Goal: Task Accomplishment & Management: Manage account settings

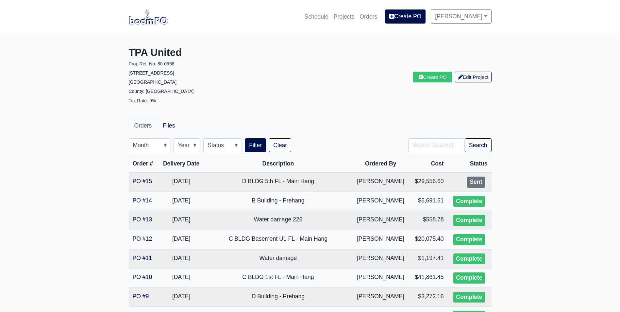
click at [159, 22] on img at bounding box center [148, 16] width 39 height 15
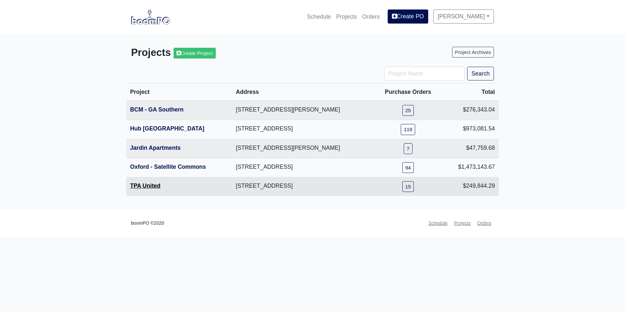
click at [157, 189] on link "TPA United" at bounding box center [145, 185] width 30 height 7
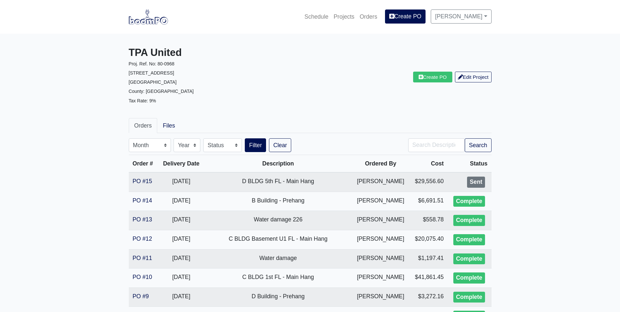
click at [153, 23] on img at bounding box center [148, 16] width 39 height 15
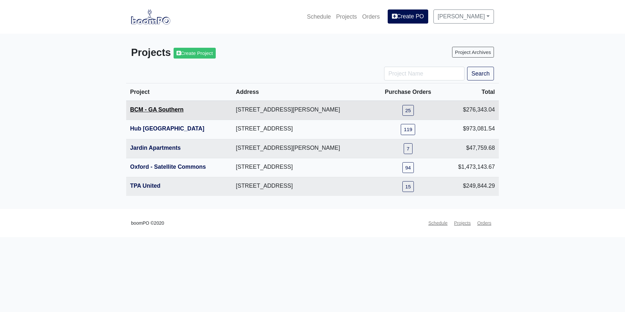
click at [158, 108] on link "BCM - GA Southern" at bounding box center [157, 109] width 54 height 7
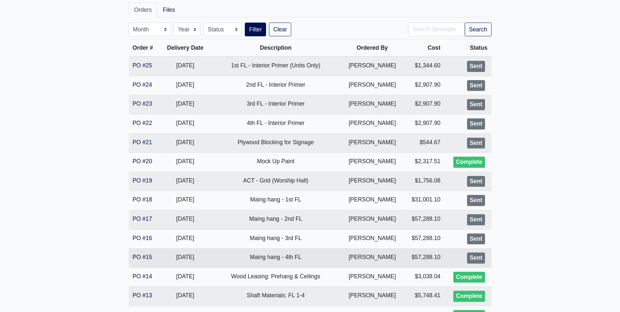
scroll to position [131, 0]
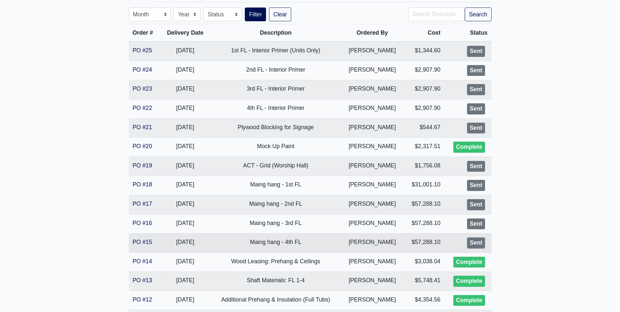
click at [139, 246] on td "PO #15" at bounding box center [145, 242] width 32 height 19
click at [141, 243] on link "PO #15" at bounding box center [143, 242] width 20 height 7
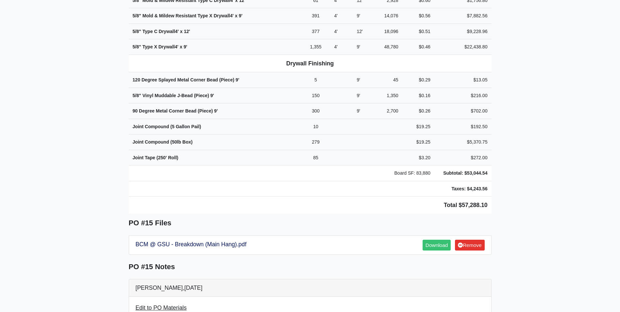
scroll to position [327, 0]
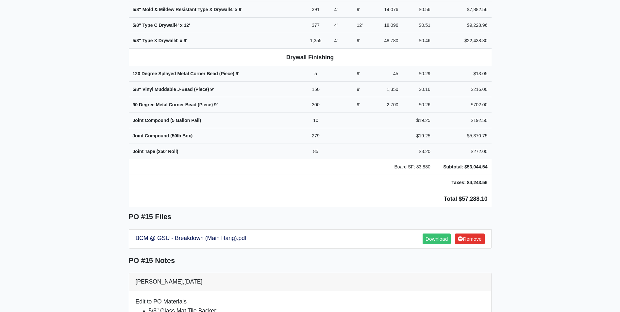
click at [470, 306] on li "5/8" Glass Mat Tile Backer: Quantity of 60 removed from PO" at bounding box center [317, 315] width 336 height 18
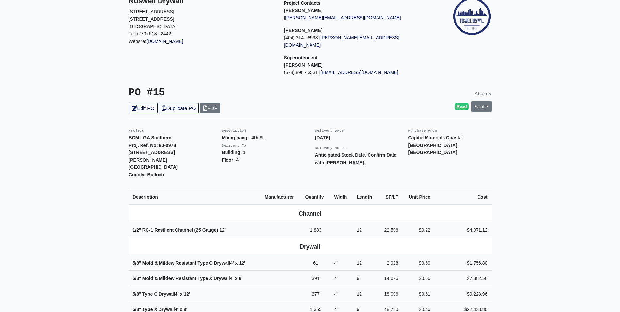
scroll to position [0, 0]
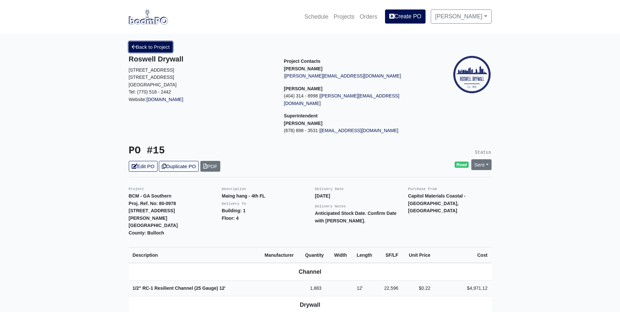
click at [154, 50] on link "Back to Project" at bounding box center [151, 47] width 44 height 11
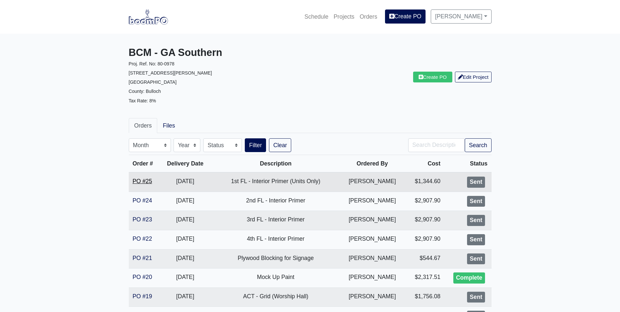
click at [139, 179] on link "PO #25" at bounding box center [143, 181] width 20 height 7
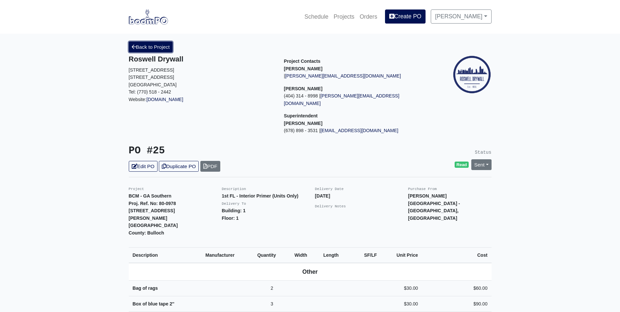
click at [148, 50] on link "Back to Project" at bounding box center [151, 47] width 44 height 11
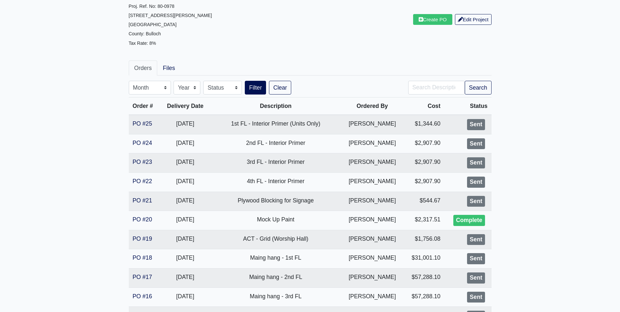
scroll to position [65, 0]
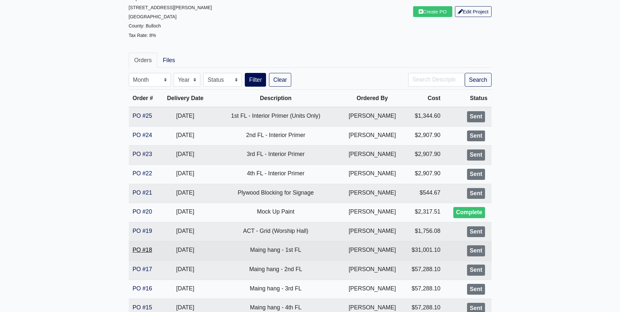
click at [142, 248] on link "PO #18" at bounding box center [143, 249] width 20 height 7
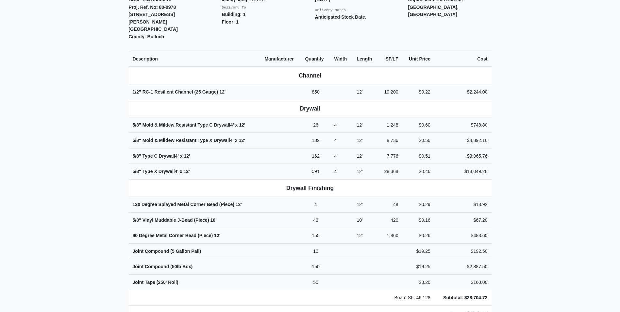
scroll to position [229, 0]
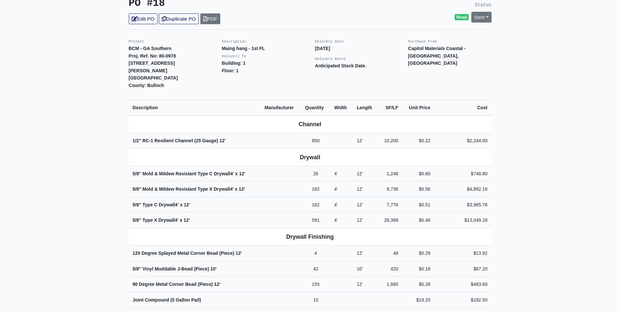
scroll to position [33, 0]
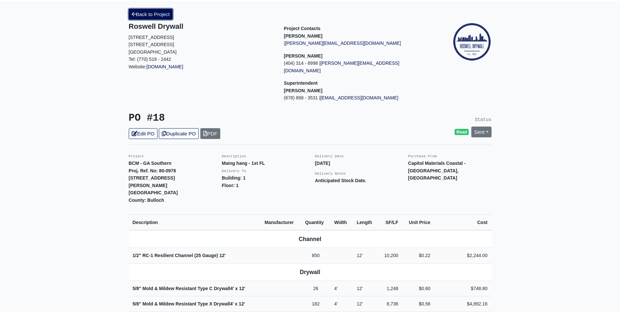
click at [147, 13] on link "Back to Project" at bounding box center [151, 14] width 44 height 11
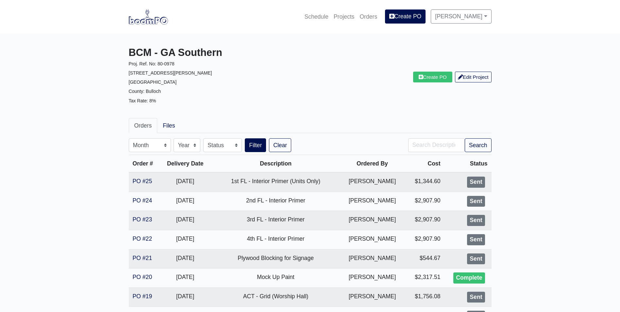
click at [147, 22] on img at bounding box center [148, 16] width 39 height 15
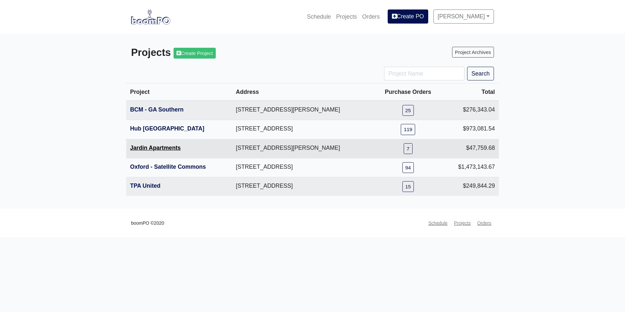
click at [145, 148] on link "Jardin Apartments" at bounding box center [155, 147] width 51 height 7
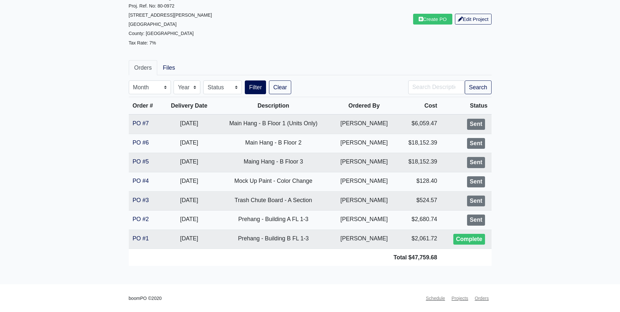
scroll to position [59, 0]
click at [138, 237] on link "PO #1" at bounding box center [141, 237] width 16 height 7
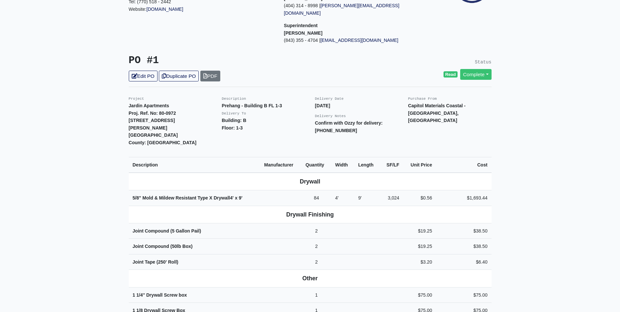
scroll to position [33, 0]
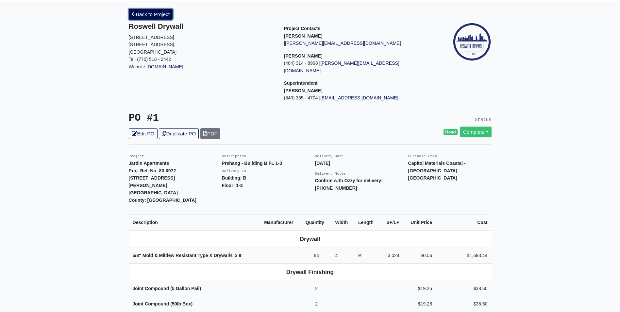
click at [159, 11] on link "Back to Project" at bounding box center [151, 14] width 44 height 11
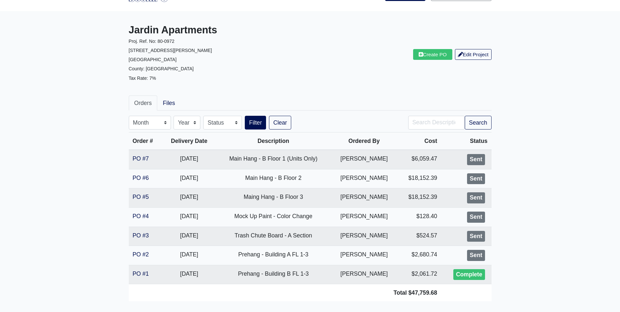
scroll to position [59, 0]
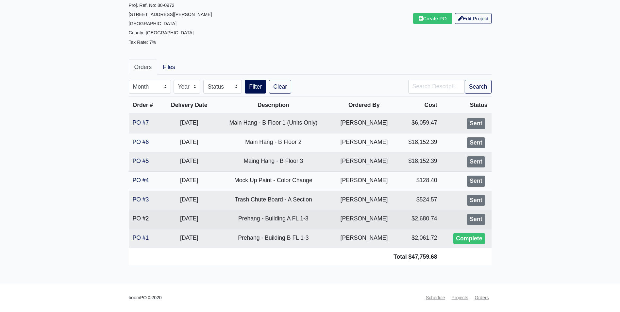
click at [137, 220] on link "PO #2" at bounding box center [141, 218] width 16 height 7
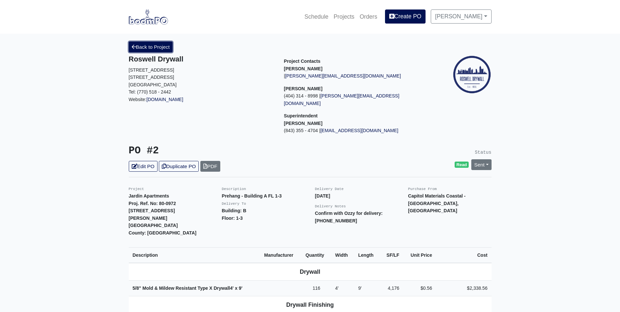
click at [152, 45] on link "Back to Project" at bounding box center [151, 47] width 44 height 11
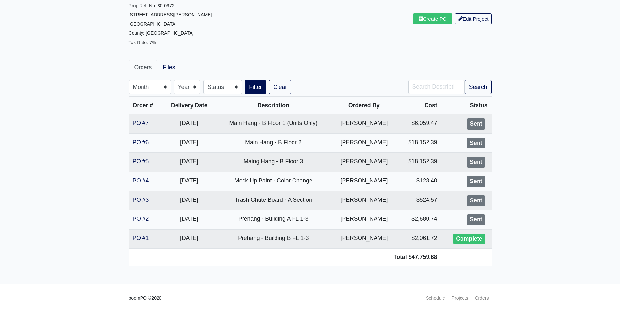
scroll to position [59, 0]
click at [577, 30] on main "Jardin Apartments Proj. Ref. No: 80-0972 2613 Montgomery St. Savannah, GA 31401…" at bounding box center [310, 129] width 620 height 308
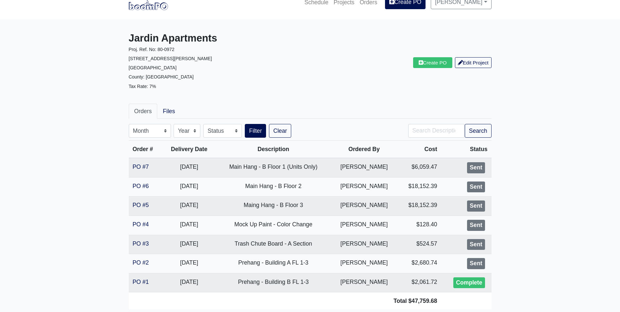
scroll to position [0, 0]
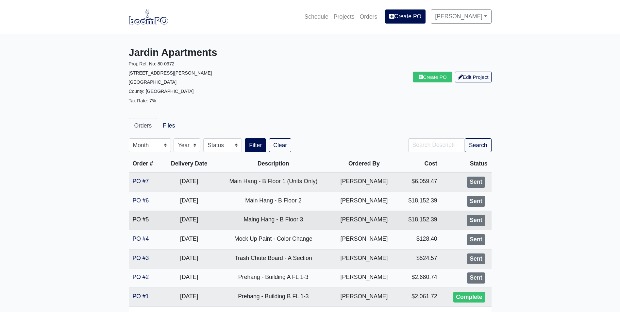
click at [145, 222] on link "PO #5" at bounding box center [141, 219] width 16 height 7
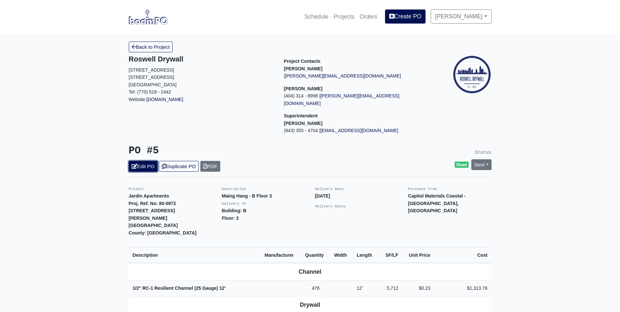
click at [141, 161] on link "Edit PO" at bounding box center [143, 166] width 29 height 11
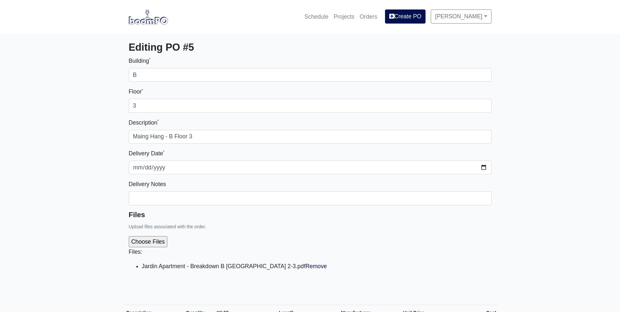
select select
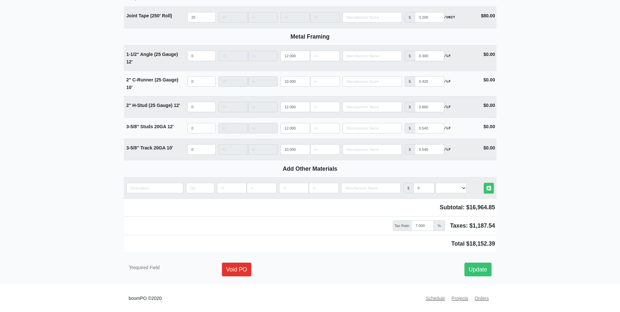
scroll to position [792, 0]
click at [154, 193] on input "quantity" at bounding box center [154, 187] width 57 height 10
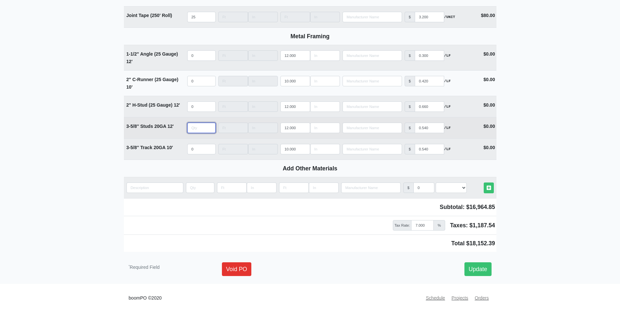
click at [198, 127] on input "quantity" at bounding box center [201, 128] width 28 height 10
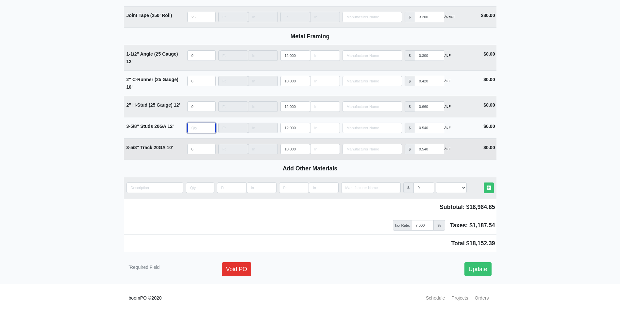
type input "9"
select select
type input "90"
select select
type input "90"
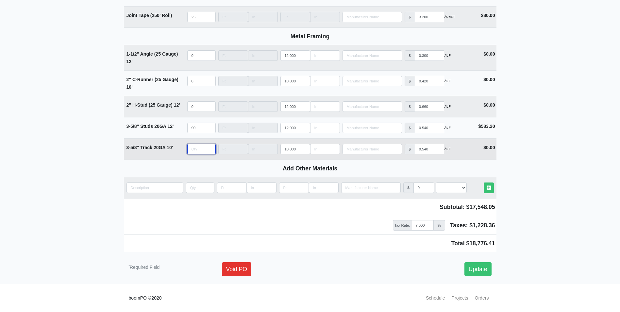
click at [196, 148] on input "quantity" at bounding box center [201, 149] width 28 height 10
type input "0"
drag, startPoint x: 199, startPoint y: 150, endPoint x: 167, endPoint y: 150, distance: 32.7
click at [167, 150] on tr "3-5/8'' Track 20GA 10' Qty Width Length 10.000 Manufacturer No Results Price $ …" at bounding box center [310, 148] width 373 height 21
type input "0"
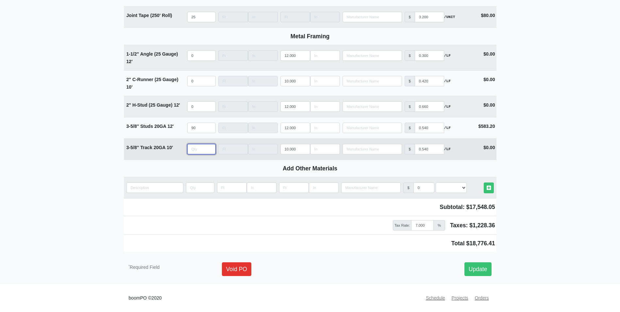
drag, startPoint x: 190, startPoint y: 151, endPoint x: 176, endPoint y: 153, distance: 13.8
click at [176, 153] on tr "3-5/8'' Track 20GA 10' Qty Width Length 10.000 Manufacturer No Results Price $ …" at bounding box center [310, 148] width 373 height 21
type input "8"
select select
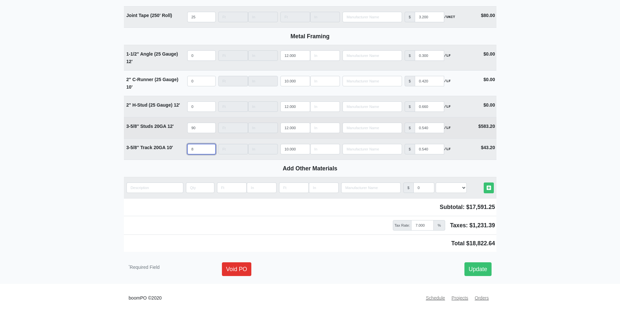
type input "84"
select select
type input "84"
drag, startPoint x: 198, startPoint y: 126, endPoint x: 174, endPoint y: 128, distance: 24.3
click at [174, 128] on tr "3-5/8'' Studs 20GA 12' Qty 90 Width Length 12.000 Manufacturer No Results Price…" at bounding box center [310, 127] width 373 height 21
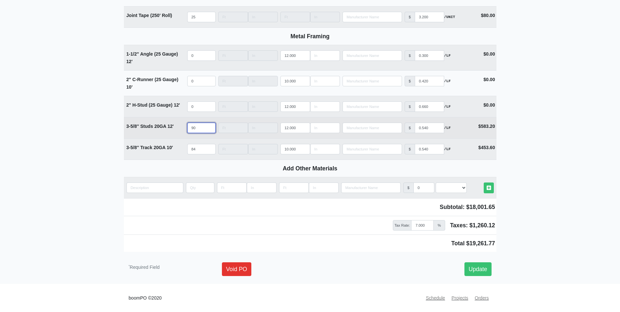
type input "6"
select select
type input "60"
select select
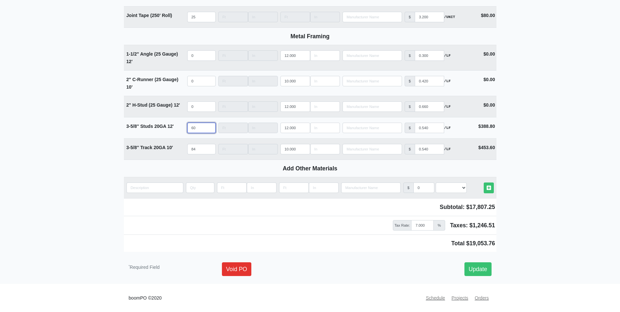
type input "60"
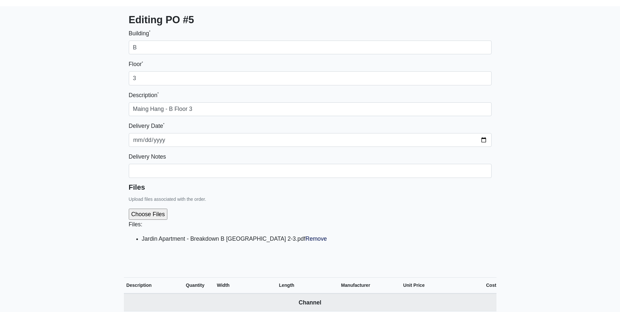
scroll to position [0, 0]
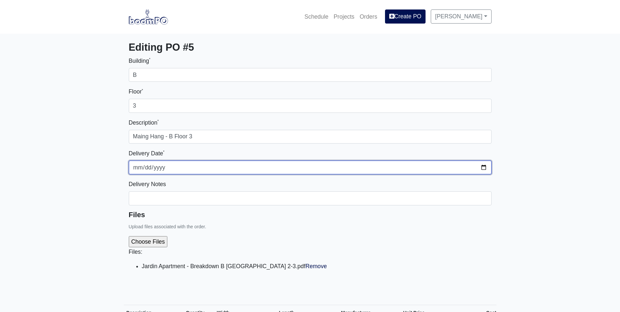
click at [485, 168] on input "[DATE]" at bounding box center [310, 167] width 363 height 14
type input "[DATE]"
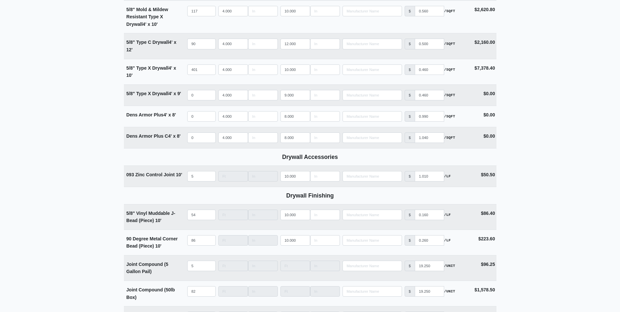
scroll to position [784, 0]
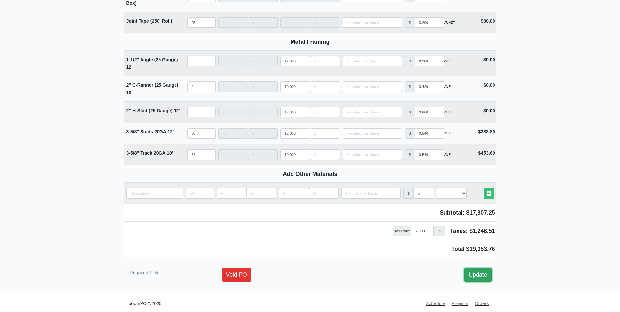
click at [478, 278] on link "Update" at bounding box center [477, 275] width 27 height 14
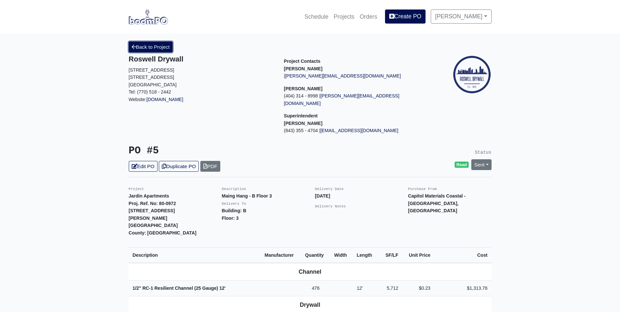
click at [154, 47] on link "Back to Project" at bounding box center [151, 47] width 44 height 11
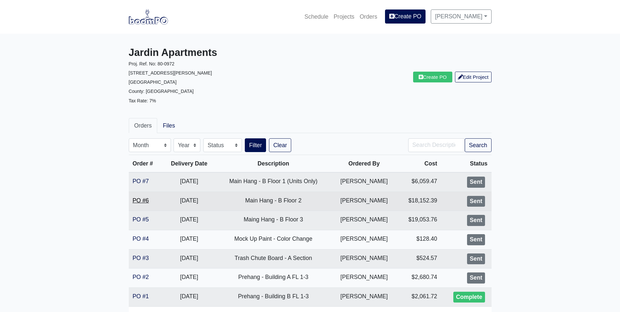
click at [145, 198] on link "PO #6" at bounding box center [141, 200] width 16 height 7
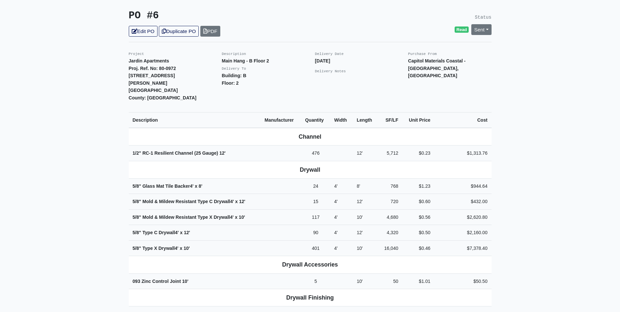
scroll to position [131, 0]
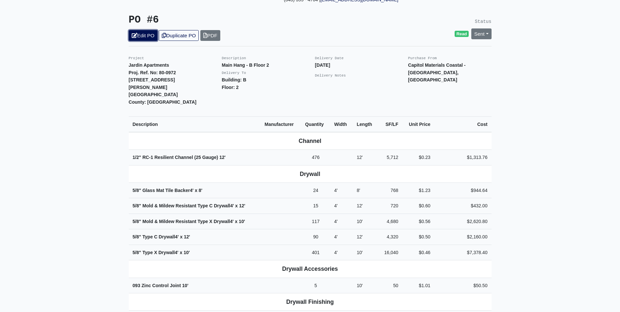
click at [140, 30] on link "Edit PO" at bounding box center [143, 35] width 29 height 11
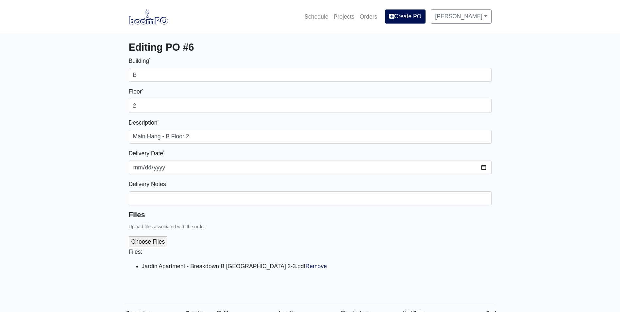
select select
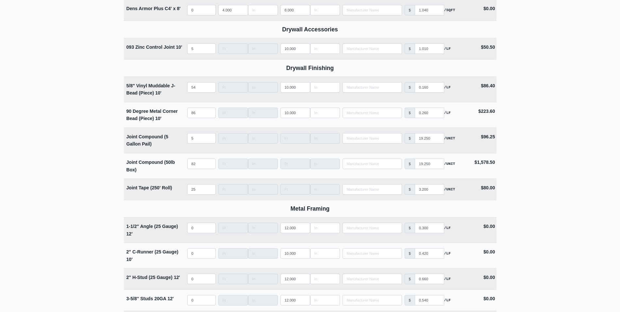
scroll to position [792, 0]
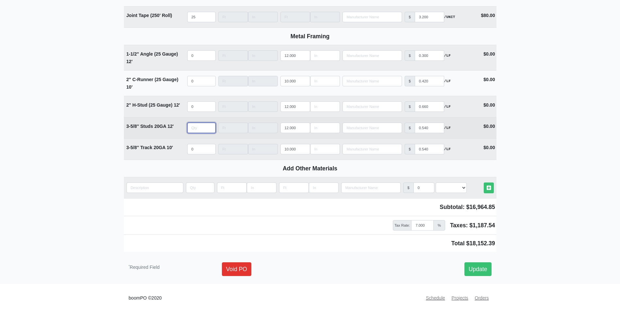
click at [195, 127] on input "quantity" at bounding box center [201, 128] width 28 height 10
type input "6"
select select
type input "60"
select select
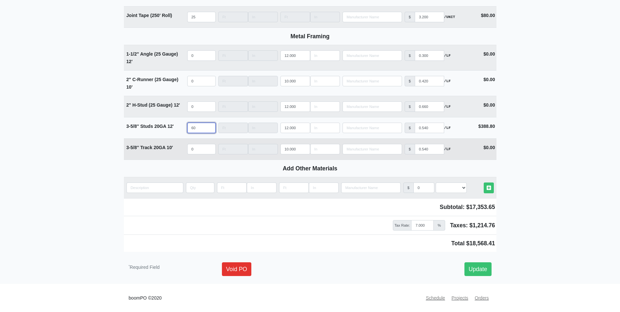
type input "60"
click at [201, 145] on input "quantity" at bounding box center [201, 149] width 28 height 10
type input "8"
select select
type input "84"
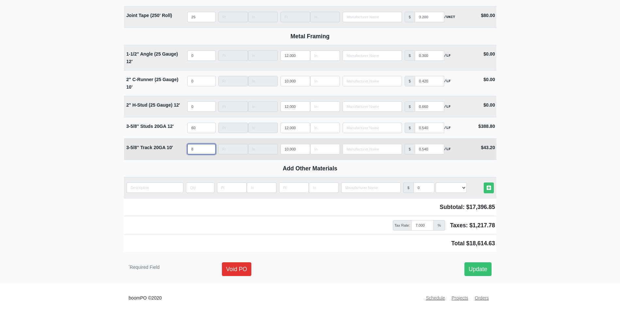
select select
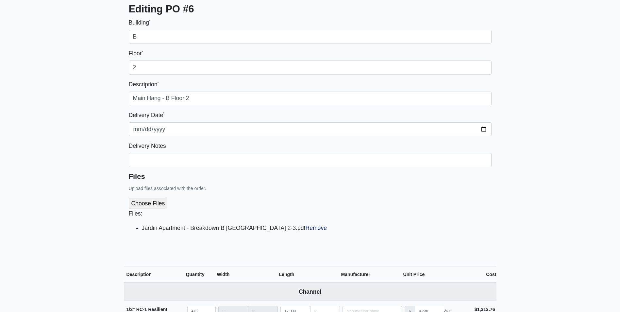
scroll to position [0, 0]
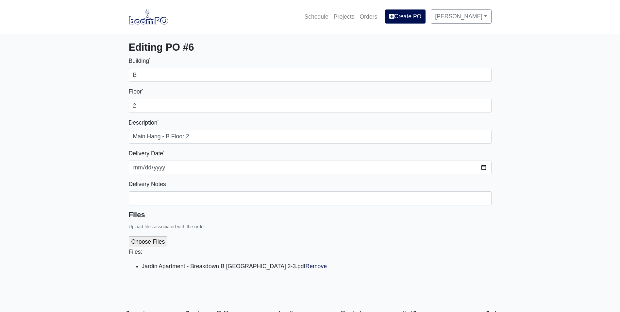
type input "84"
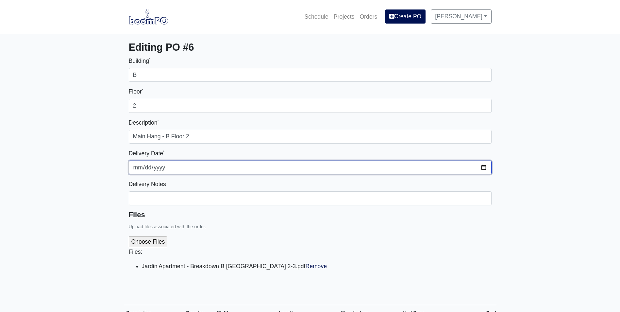
click at [482, 169] on input "2025-09-05" at bounding box center [310, 167] width 363 height 14
type input "2025-09-16"
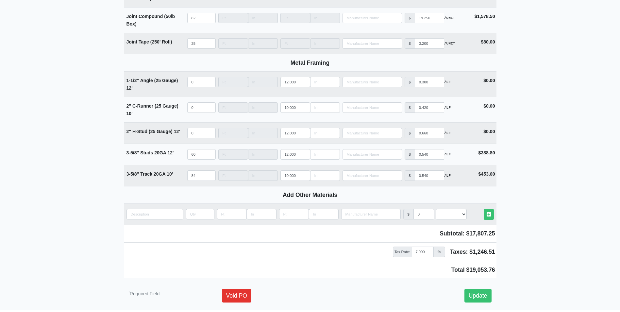
scroll to position [792, 0]
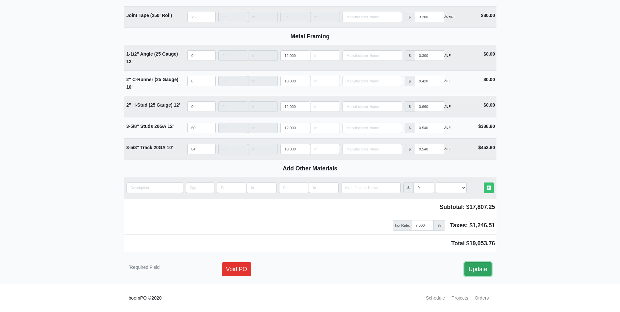
click at [481, 271] on link "Update" at bounding box center [477, 269] width 27 height 14
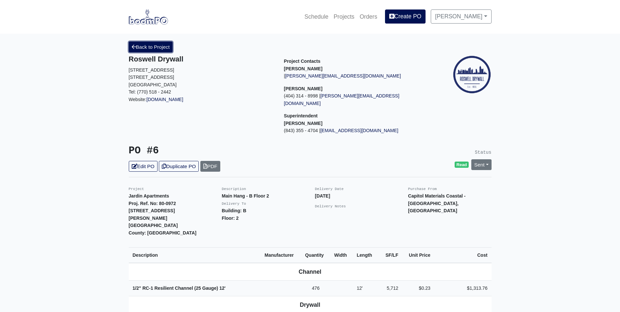
click at [154, 45] on link "Back to Project" at bounding box center [151, 47] width 44 height 11
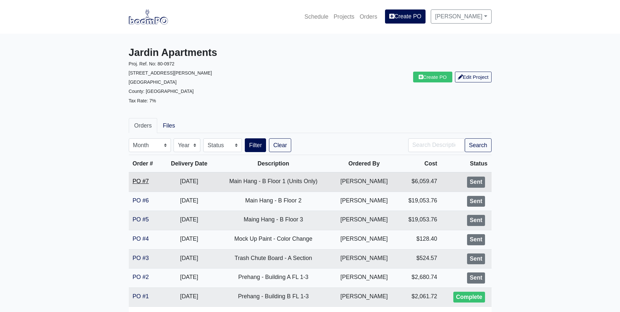
click at [141, 179] on link "PO #7" at bounding box center [141, 181] width 16 height 7
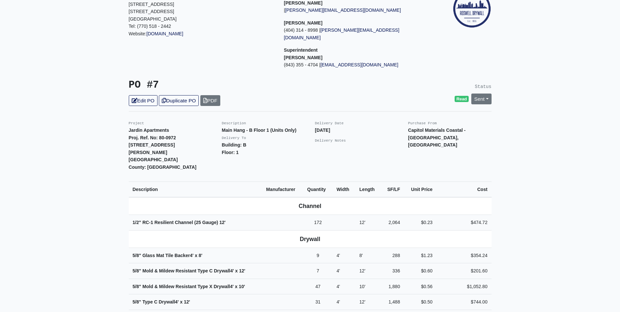
scroll to position [33, 0]
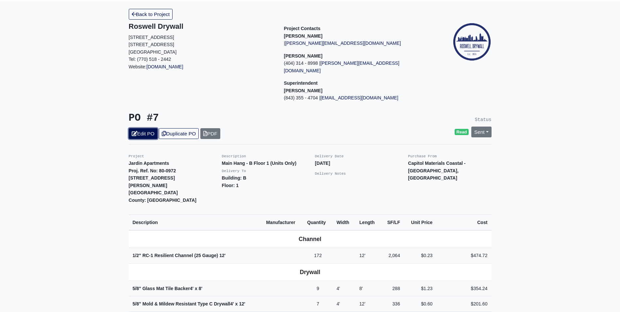
click at [144, 128] on link "Edit PO" at bounding box center [143, 133] width 29 height 11
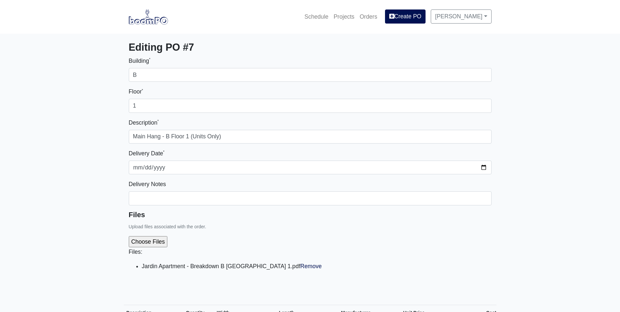
select select
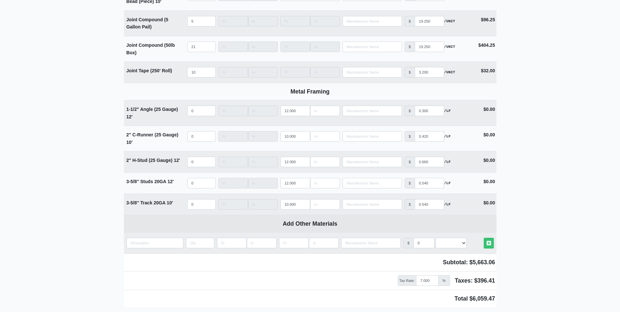
scroll to position [792, 0]
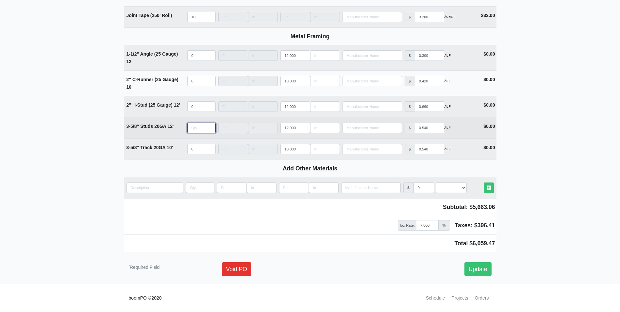
click at [200, 127] on input "quantity" at bounding box center [201, 128] width 28 height 10
type input "2"
select select
type input "25"
select select
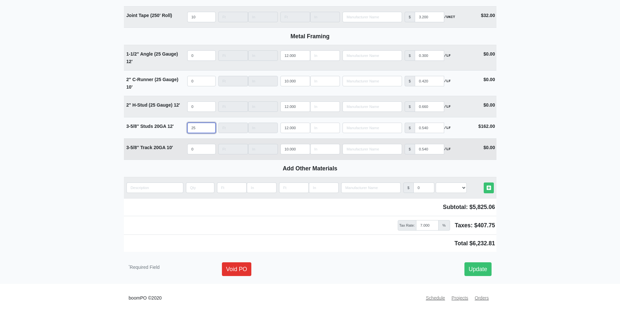
type input "25"
click at [199, 150] on input "quantity" at bounding box center [201, 149] width 28 height 10
type input "0"
click at [198, 148] on input "quantity" at bounding box center [201, 149] width 28 height 10
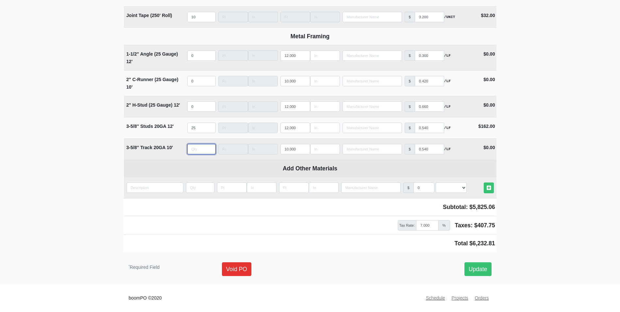
type input "2"
select select
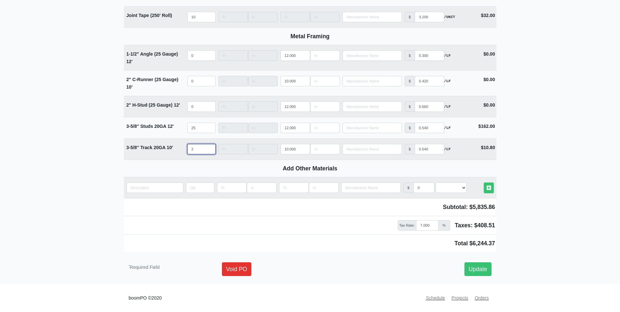
select select
type input "3"
select select
type input "36"
select select
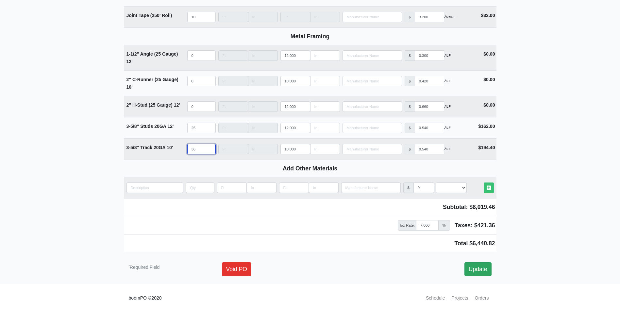
type input "36"
click at [479, 270] on link "Update" at bounding box center [477, 269] width 27 height 14
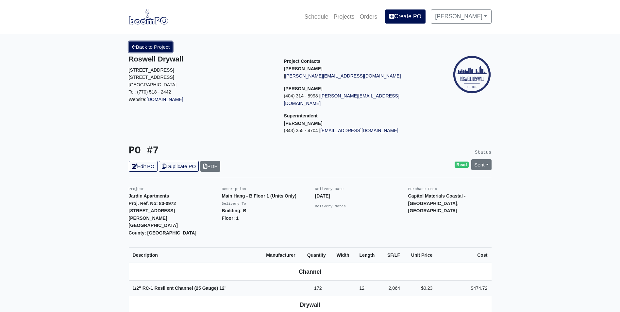
click at [154, 45] on link "Back to Project" at bounding box center [151, 47] width 44 height 11
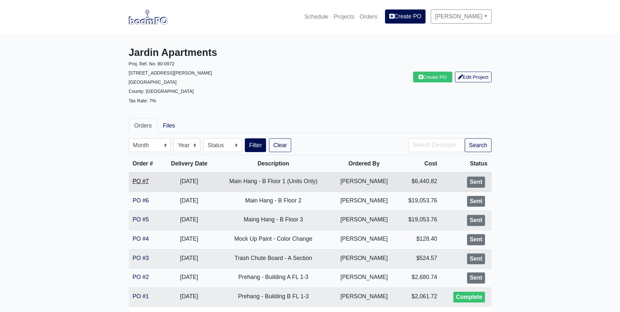
click at [141, 182] on link "PO #7" at bounding box center [141, 181] width 16 height 7
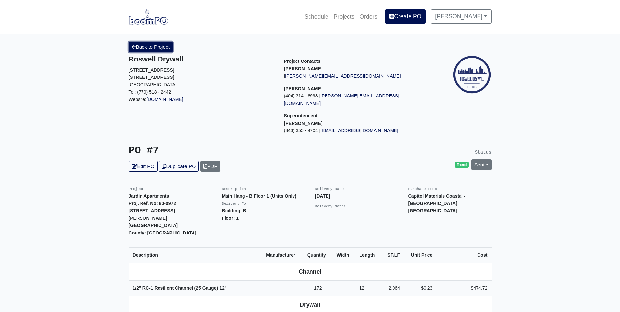
click at [148, 44] on link "Back to Project" at bounding box center [151, 47] width 44 height 11
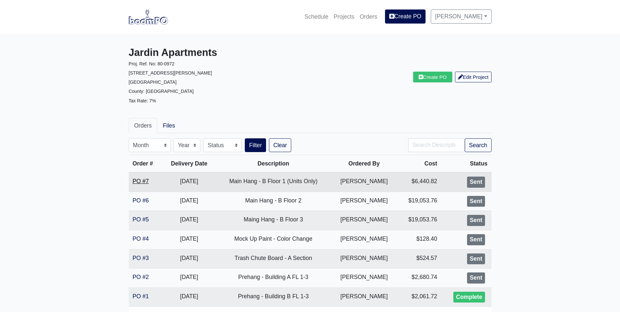
click at [137, 184] on link "PO #7" at bounding box center [141, 181] width 16 height 7
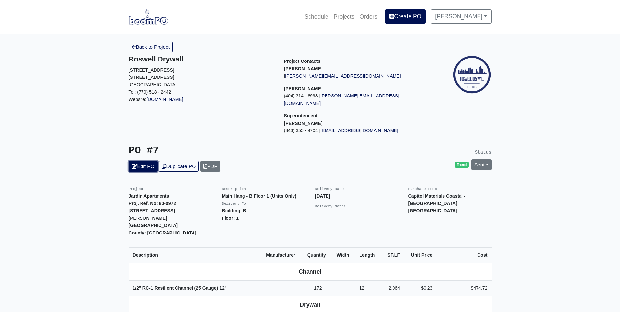
click at [145, 161] on link "Edit PO" at bounding box center [143, 166] width 29 height 11
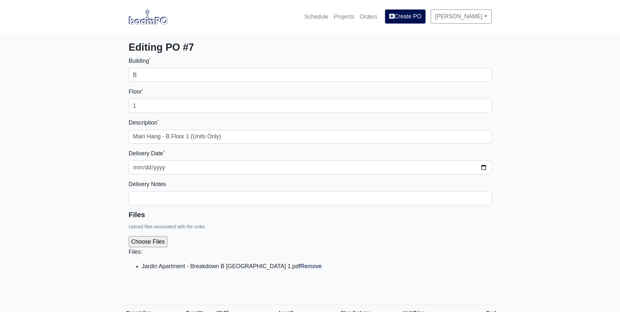
select select
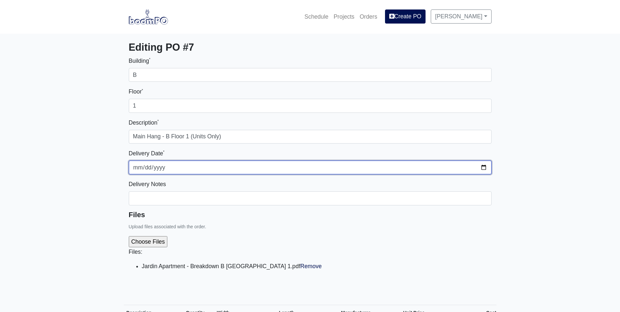
click at [480, 168] on input "2025-09-05" at bounding box center [310, 167] width 363 height 14
type input "2025-09-16"
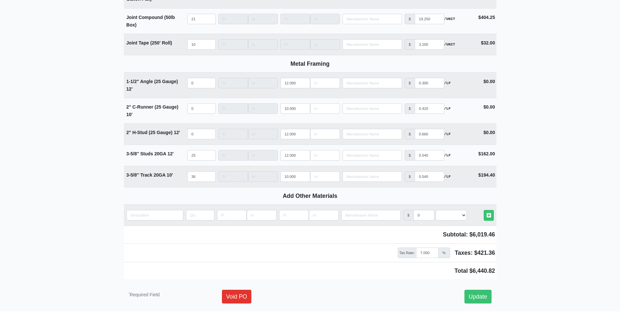
scroll to position [792, 0]
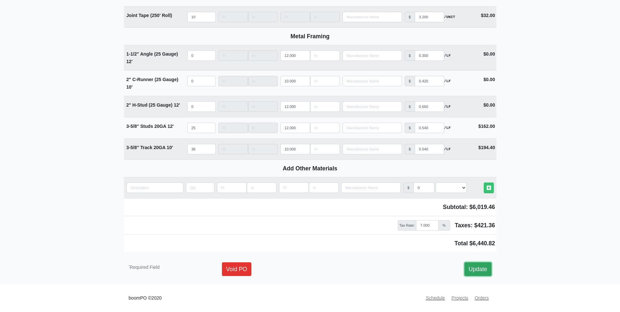
click at [474, 273] on link "Update" at bounding box center [477, 269] width 27 height 14
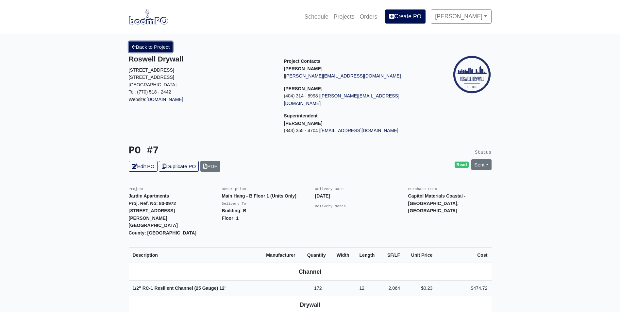
click at [147, 44] on link "Back to Project" at bounding box center [151, 47] width 44 height 11
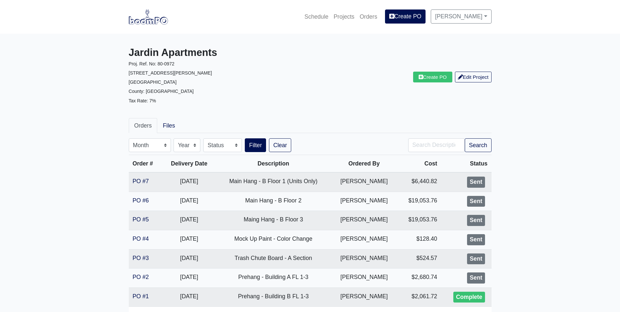
drag, startPoint x: 143, startPoint y: 217, endPoint x: 127, endPoint y: 217, distance: 16.3
click at [143, 217] on link "PO #5" at bounding box center [141, 219] width 16 height 7
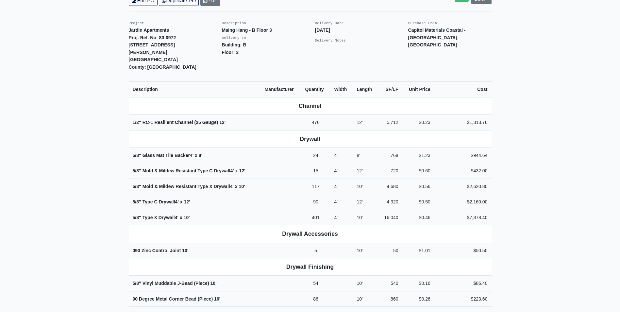
scroll to position [131, 0]
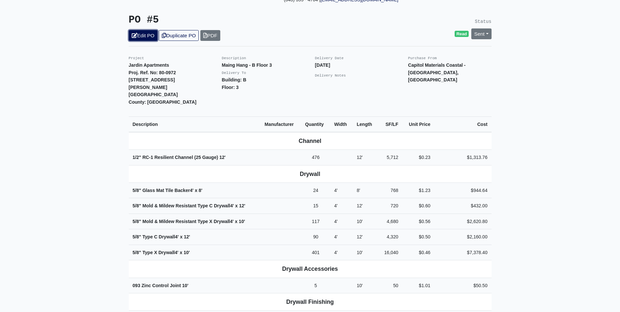
click at [138, 30] on link "Edit PO" at bounding box center [143, 35] width 29 height 11
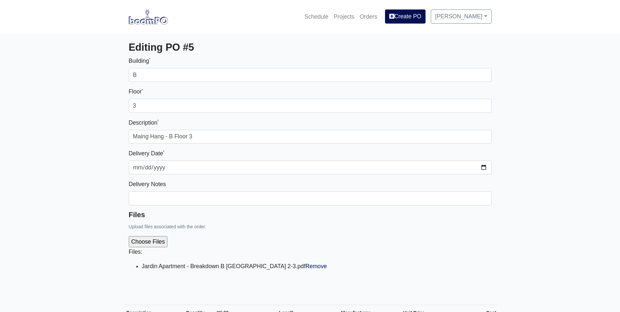
select select
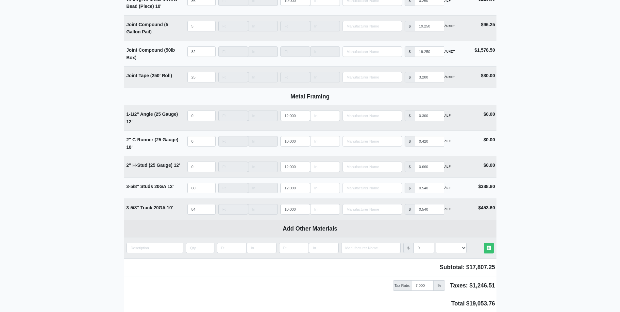
scroll to position [759, 0]
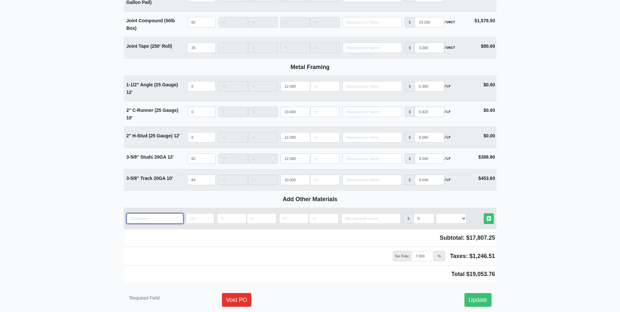
click at [158, 220] on input "quantity" at bounding box center [154, 218] width 57 height 10
type input "A"
select select
type input "Ac"
select select
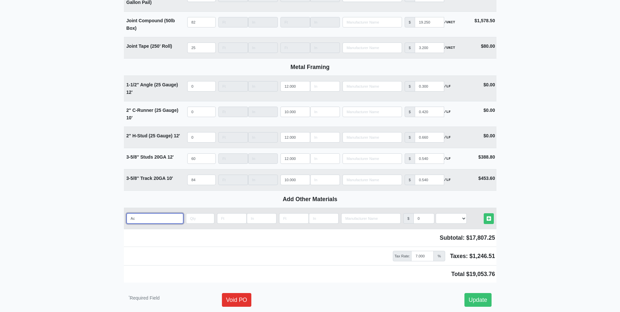
type input "Aco"
select select
type input "Acou"
select select
type input "Acous"
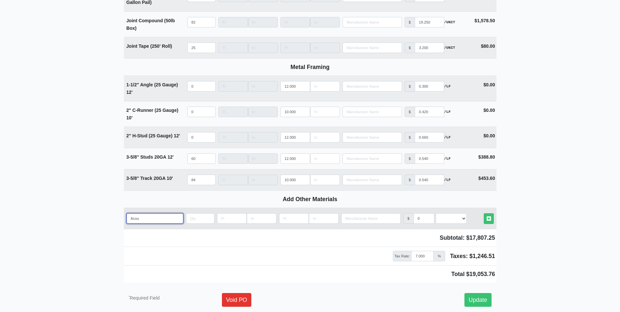
select select
type input "Acoust"
select select
type input "Acousti"
select select
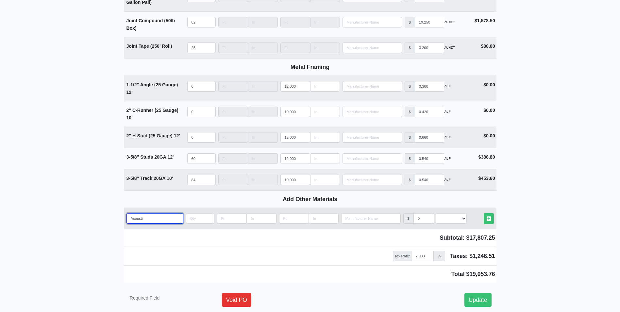
type input "Acoustic"
select select
type input "Acoustica"
select select
type input "Acoustical"
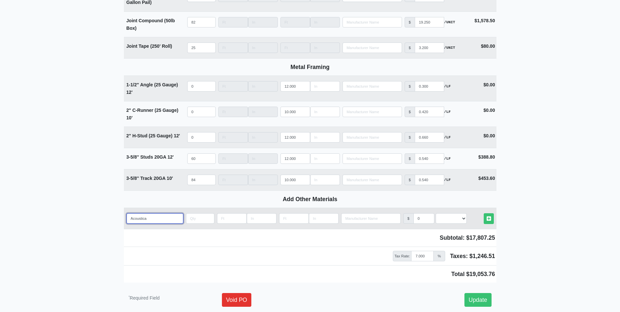
select select
type input "Acoustical"
select select
type input "Acoustical C"
select select
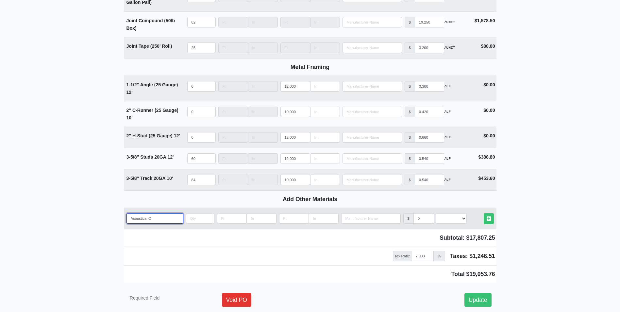
type input "Acoustical Ca"
select select
type input "Acoustical Cau"
select select
type input "Acoustical Caul"
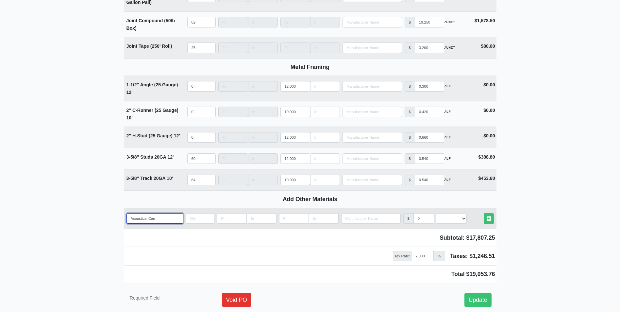
select select
type input "Acoustical Caulk"
select select
type input "Acoustical Caulk"
select select
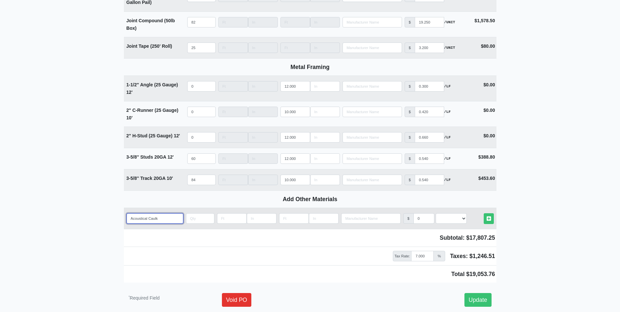
type input "Acoustical Caulk T"
select select
type input "Acoustical Caulk Tu"
select select
type input "Acoustical Caulk Tub"
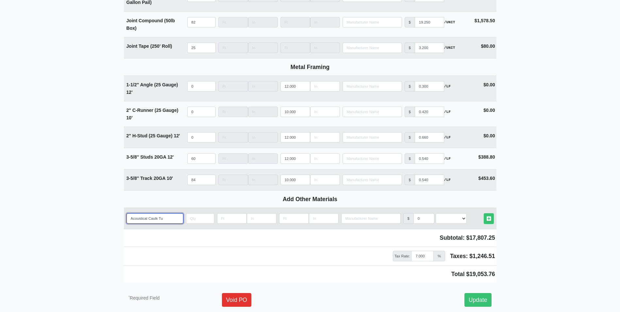
select select
type input "Acoustical Caulk Tube"
select select
type input "Acoustical Caulk Tube"
select select
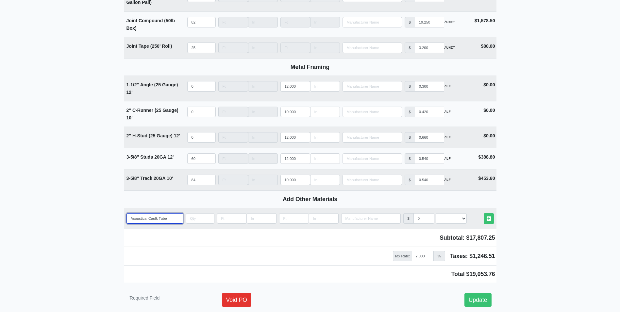
type input "Acoustical Caulk Tube"
drag, startPoint x: 193, startPoint y: 219, endPoint x: 200, endPoint y: 224, distance: 9.2
click at [193, 219] on input "quantity" at bounding box center [200, 218] width 28 height 10
type input "2"
select select
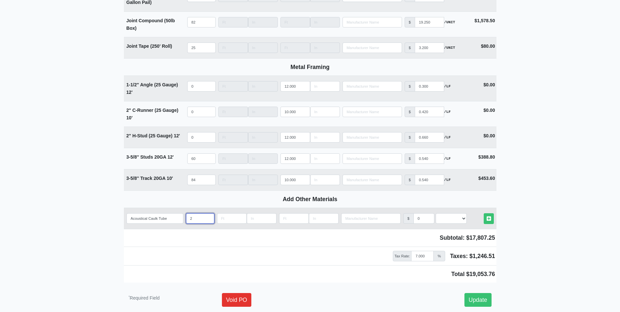
type input "28"
select select
type input "28"
type input "5"
select select
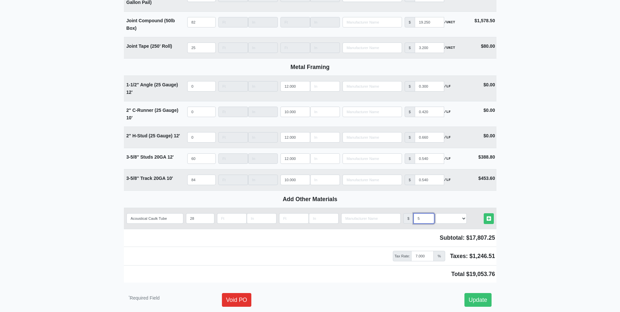
type input "5"
select select "2"
click at [484, 213] on link "Other Materials" at bounding box center [489, 218] width 10 height 11
select select
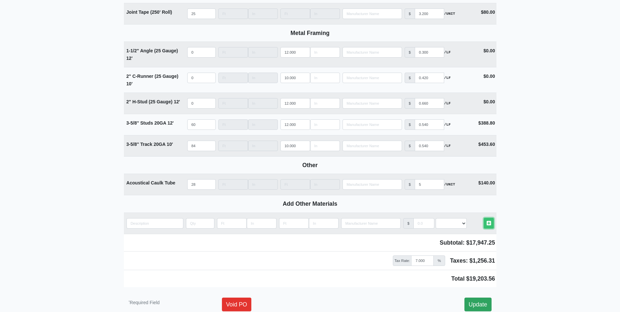
scroll to position [831, 0]
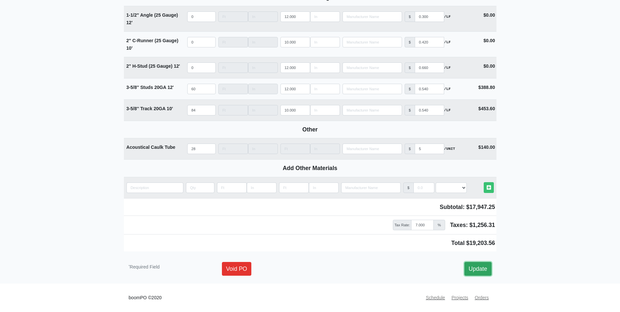
click at [482, 273] on link "Update" at bounding box center [477, 269] width 27 height 14
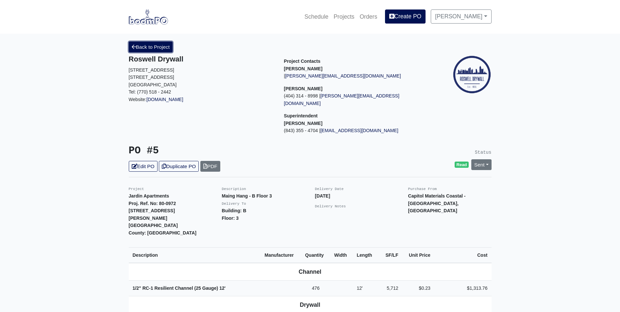
drag, startPoint x: 142, startPoint y: 50, endPoint x: 143, endPoint y: 45, distance: 5.5
click at [142, 50] on link "Back to Project" at bounding box center [151, 47] width 44 height 11
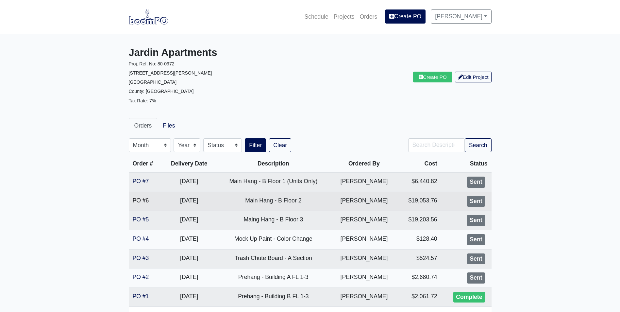
click at [146, 198] on link "PO #6" at bounding box center [141, 200] width 16 height 7
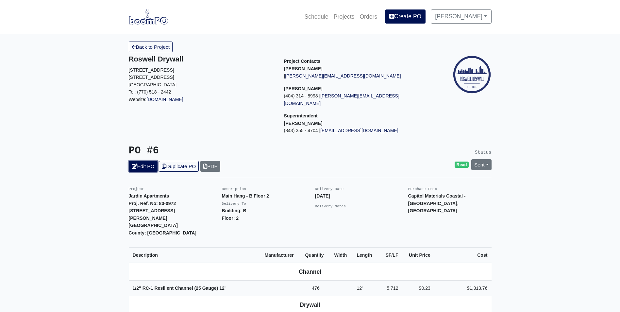
click at [137, 164] on icon at bounding box center [135, 166] width 6 height 5
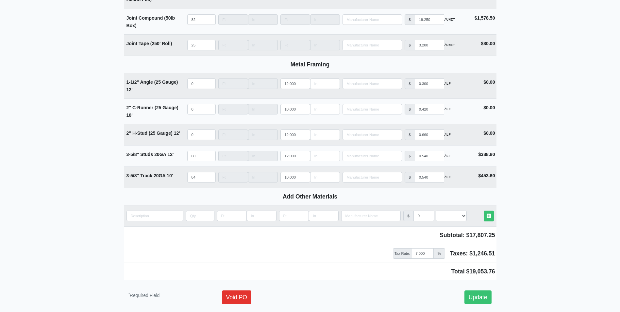
scroll to position [792, 0]
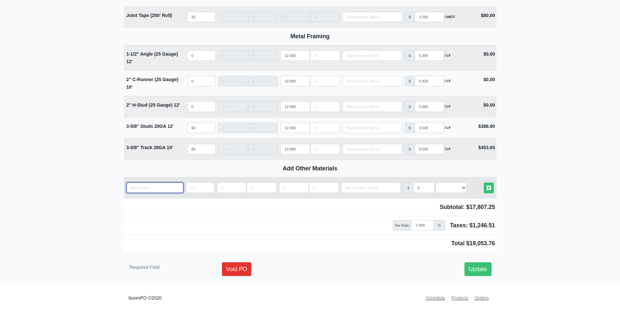
click at [153, 187] on input "quantity" at bounding box center [154, 187] width 57 height 10
paste input "A"
select select
type input "A"
select select
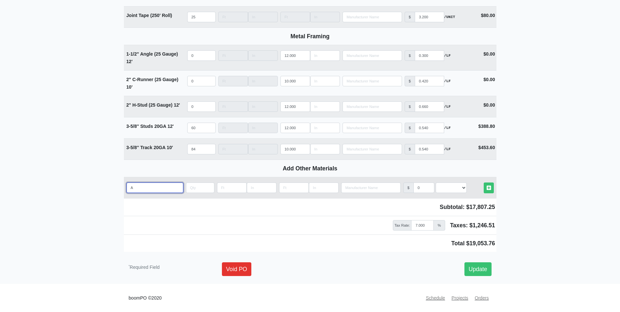
type input "Ac"
select select
type input "Aco"
select select
type input "Acou"
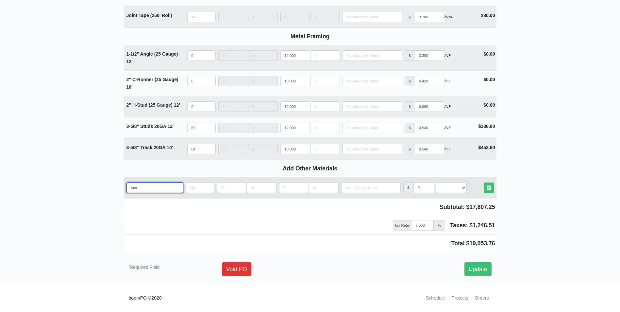
select select
type input "Acous"
select select
type input "Acoust"
select select
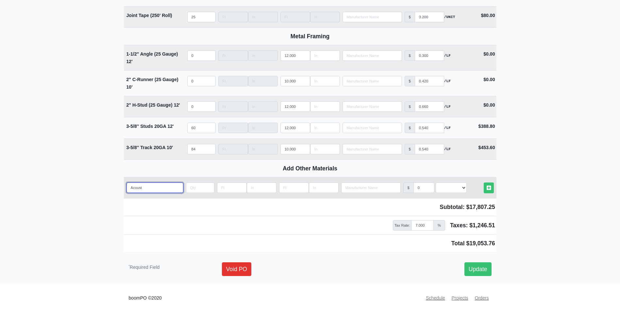
type input "Acousti"
select select
type input "Acoustiv"
select select
type input "Acousti"
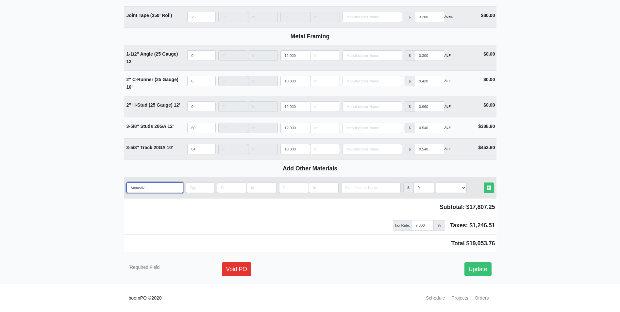
select select
type input "Acoustic"
select select
type input "Acoustica"
select select
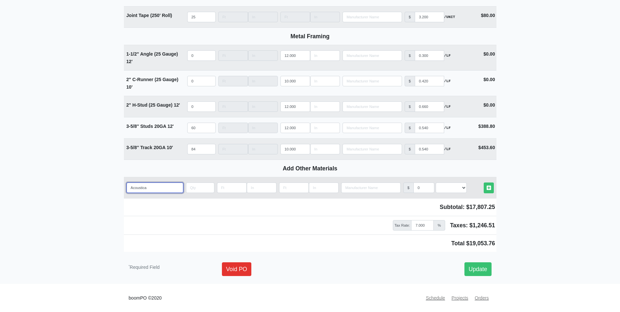
type input "Acoustical"
select select
type input "Acoustical"
select select
type input "Acoustical c"
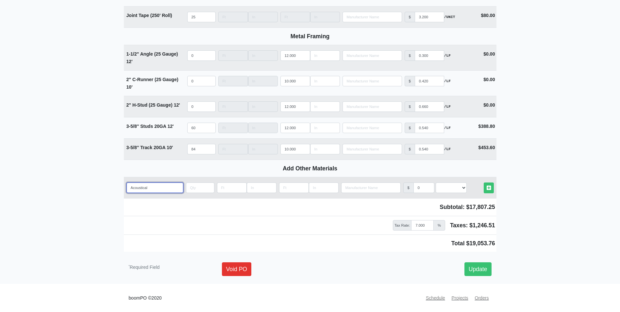
select select
type input "Acoustical"
select select
type input "Acoustical C"
select select
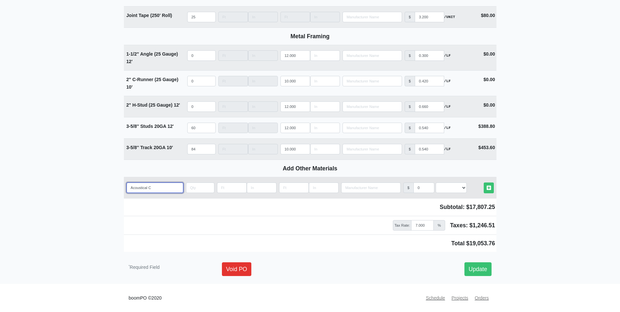
type input "Acoustical Ca"
select select
type input "Acoustical Cau"
select select
type input "Acoustical Caul"
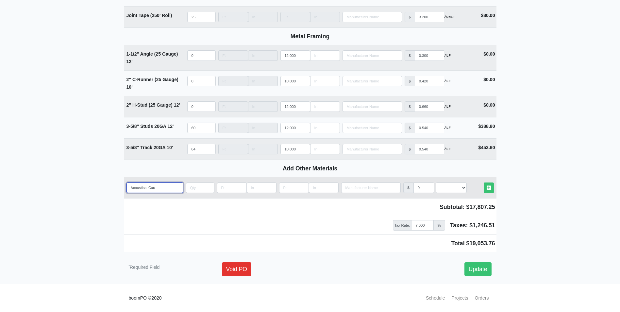
select select
type input "Acoustical Caulk"
select select
type input "Acoustical Caulk"
select select
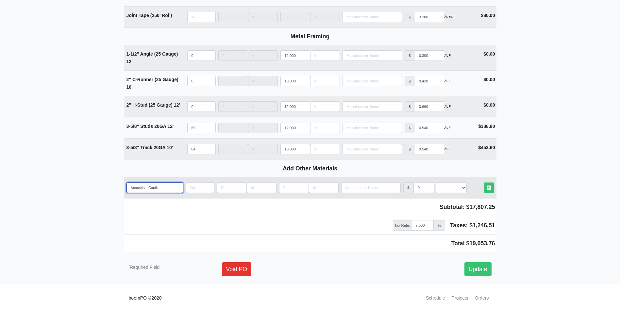
type input "Acoustical Caulk T"
select select
type input "Acoustical Caulk Tu"
select select
type input "Acoustical Caulk Tub"
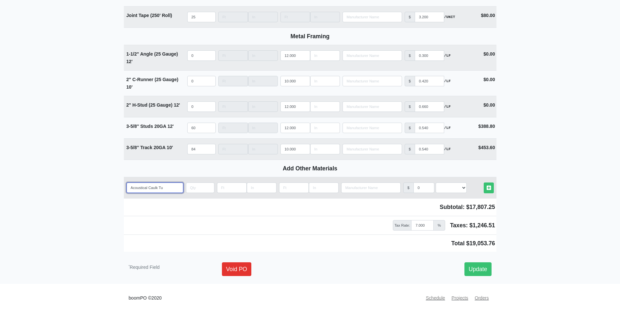
select select
type input "Acoustical Caulk Tubv"
select select
type input "Acoustical Caulk Tub"
select select
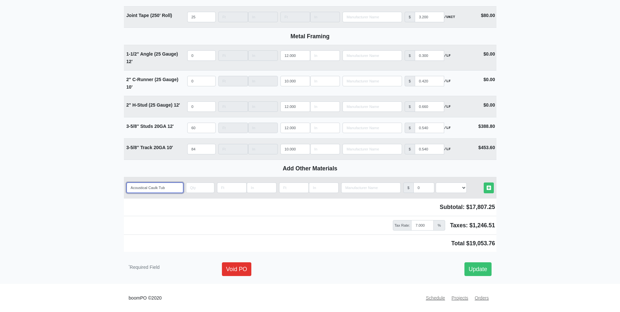
type input "Acoustical Caulk Tube"
select select
type input "Acoustical Caulk Tube"
select select
type input "Acoustical Caulk Tube"
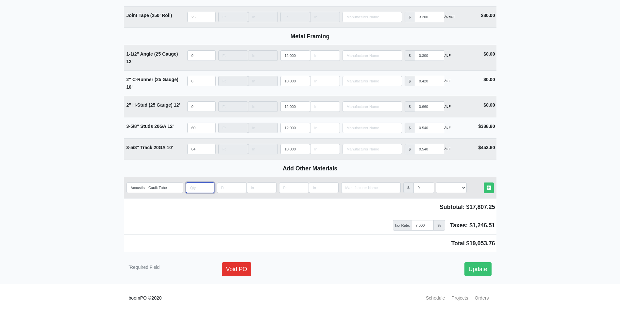
type input "2"
select select
type input "28"
select select
type input "28"
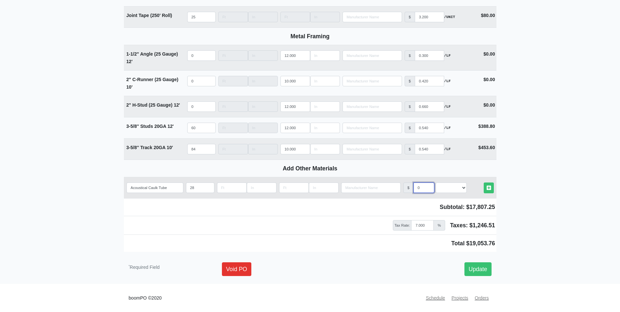
type input "5"
select select
type input "5"
select select "2"
click at [484, 182] on link "Other Materials" at bounding box center [489, 187] width 10 height 11
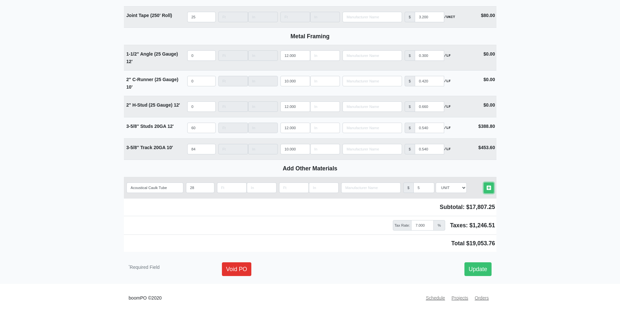
select select
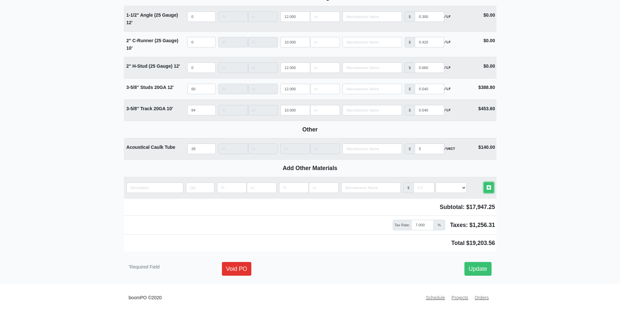
scroll to position [831, 0]
click at [469, 264] on link "Update" at bounding box center [477, 269] width 27 height 14
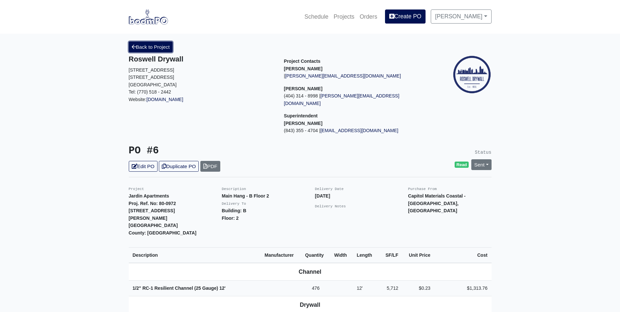
click at [148, 48] on link "Back to Project" at bounding box center [151, 47] width 44 height 11
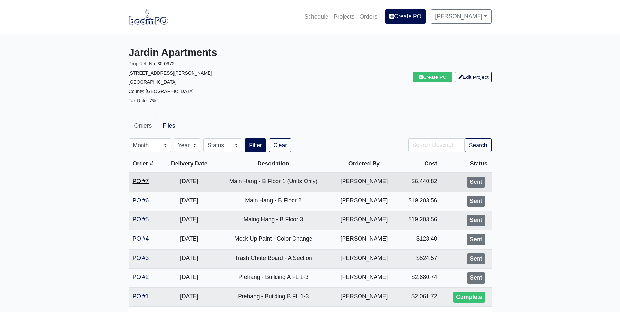
click at [142, 180] on link "PO #7" at bounding box center [141, 181] width 16 height 7
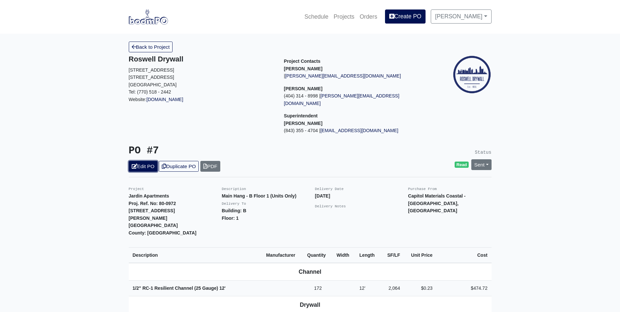
click at [136, 164] on icon at bounding box center [135, 166] width 6 height 5
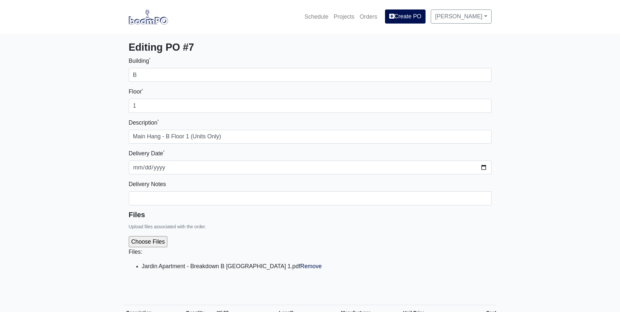
select select
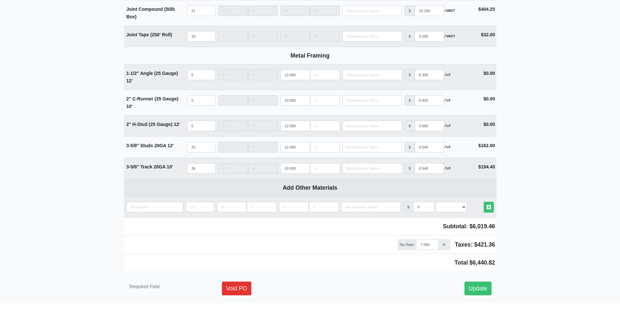
scroll to position [759, 0]
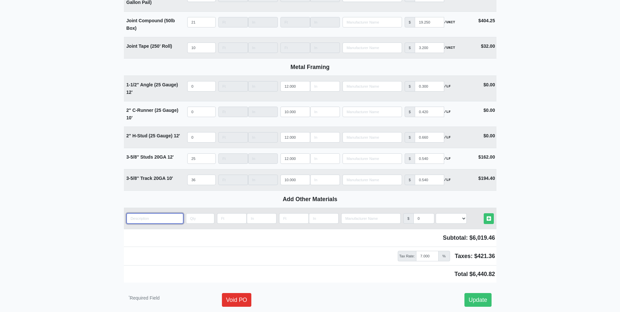
click at [152, 217] on input "quantity" at bounding box center [154, 218] width 57 height 10
type input "A"
select select
type input "Ac"
select select
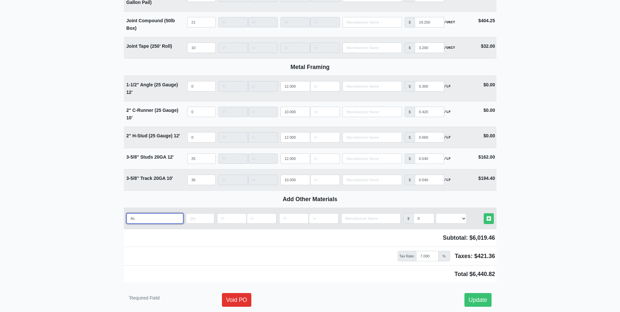
type input "Aco"
select select
type input "Acou"
select select
type input "Acous"
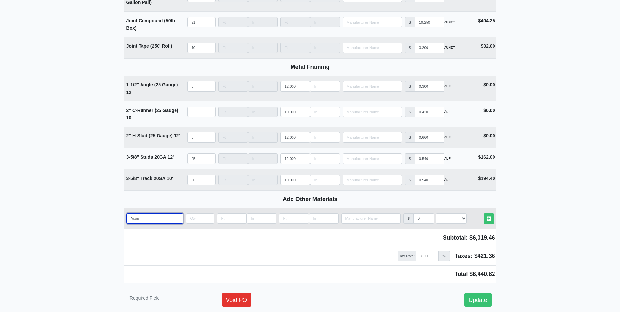
select select
type input "Acoust"
select select
type input "Acousti"
select select
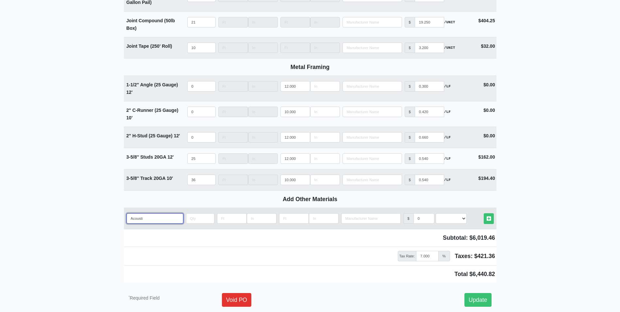
type input "Acoustic"
select select
type input "Acoustica"
select select
type input "Acoustical"
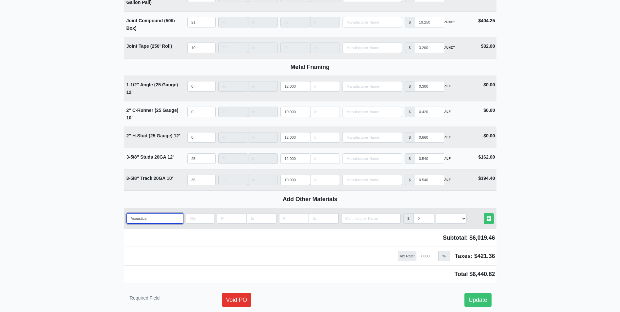
select select
type input "Acoustical"
select select
type input "Acoustical C"
select select
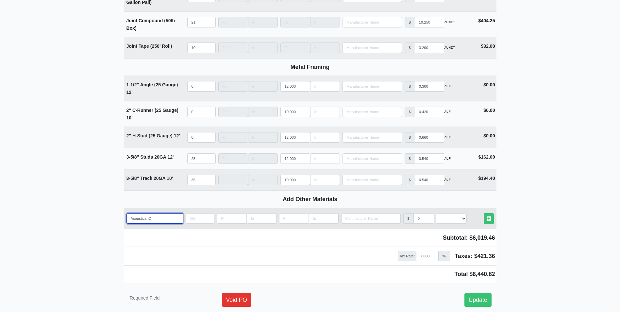
type input "Acoustical Ca"
select select
type input "Acoustical Cau"
select select
type input "Acoustical Caul"
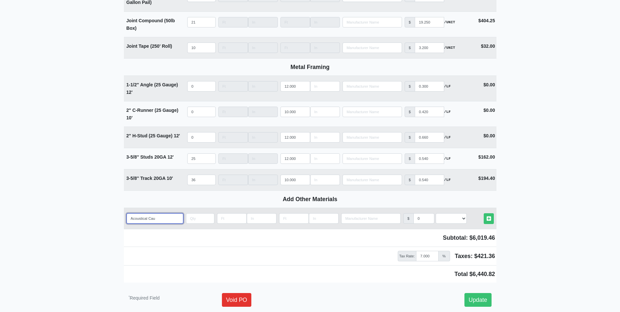
select select
type input "Acoustical Caulk"
select select
type input "Acoustical Caulk"
select select
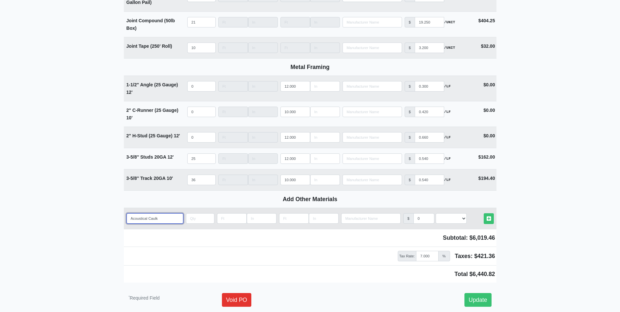
type input "Acoustical Caulk T"
select select
type input "Acoustical Caulk Tu"
select select
type input "Acoustical Caulk Tub"
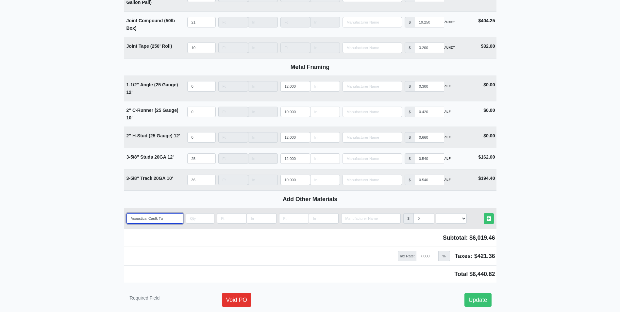
select select
type input "Acoustical Caulk Tubv"
select select
type input "Acoustical Caulk Tub"
select select
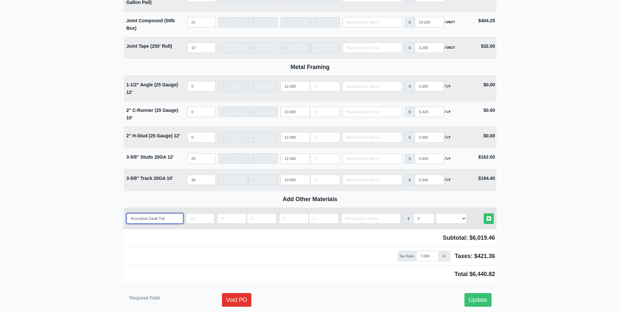
type input "Acoustical Caulk Tu"
select select
type input "Acoustical Caulk Tub"
select select
type input "Acoustical Caulk Tube"
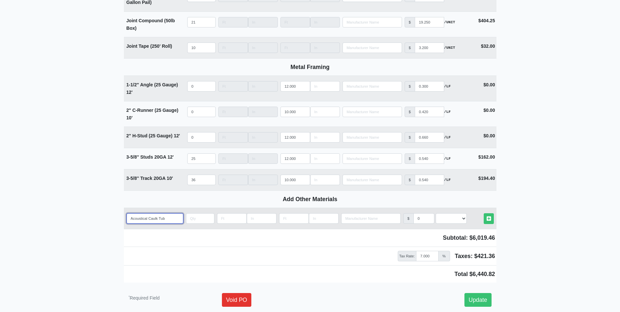
select select
type input "Acoustical Caulk Tube"
select select
type input "Acoustical Caulk Tube"
type input "1"
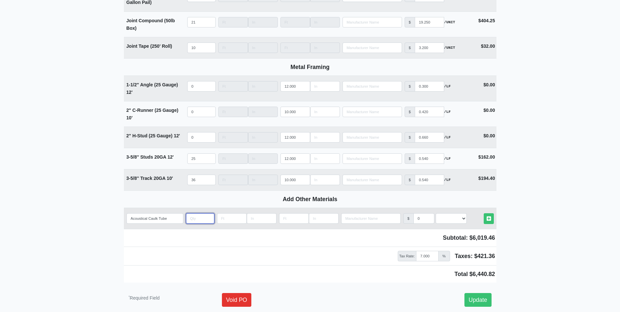
select select
type input "12"
select select
type input "12"
type input "5"
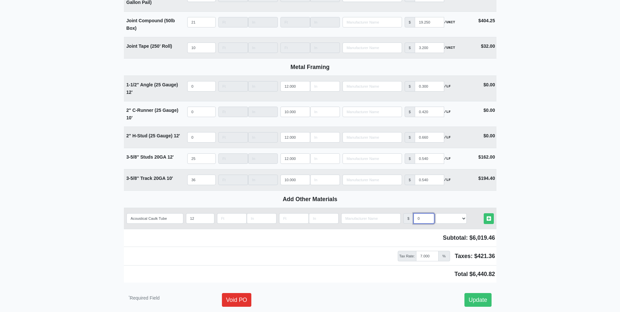
select select
type input "5"
select select "2"
click at [484, 213] on link "Other Materials" at bounding box center [489, 218] width 10 height 11
select select
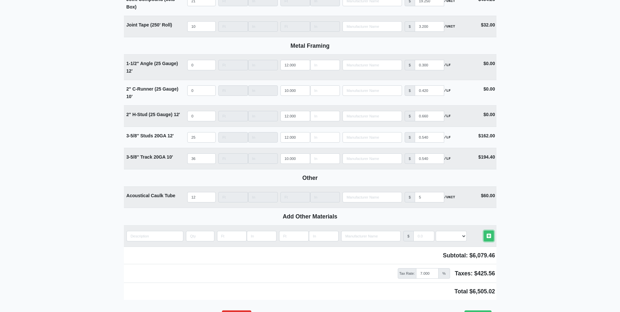
scroll to position [831, 0]
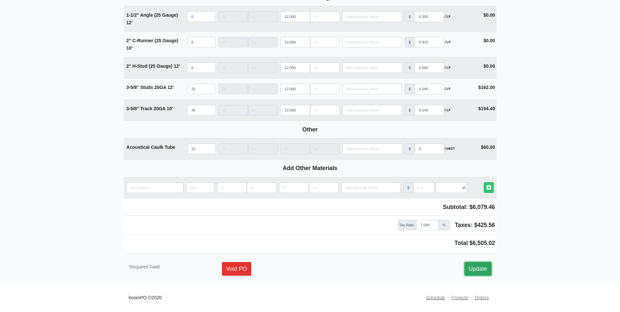
click at [478, 268] on link "Update" at bounding box center [477, 269] width 27 height 14
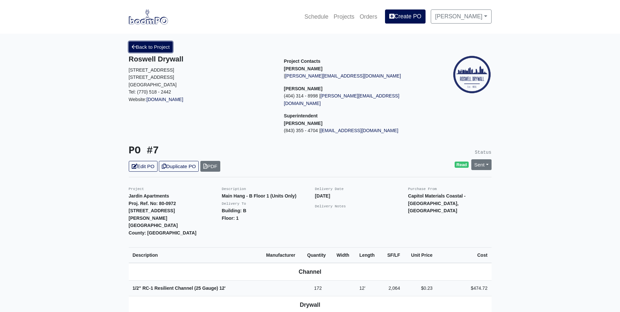
click at [145, 52] on link "Back to Project" at bounding box center [151, 47] width 44 height 11
